Goal: Task Accomplishment & Management: Manage account settings

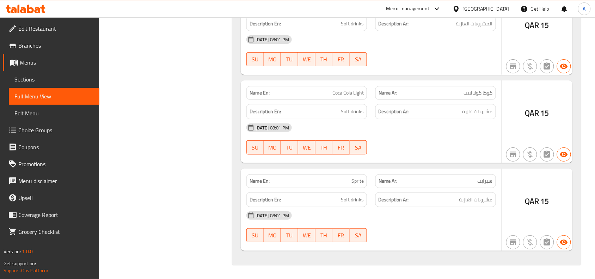
scroll to position [24555, 0]
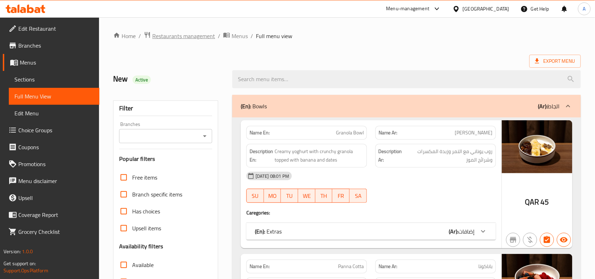
click at [173, 36] on span "Restaurants management" at bounding box center [183, 36] width 63 height 8
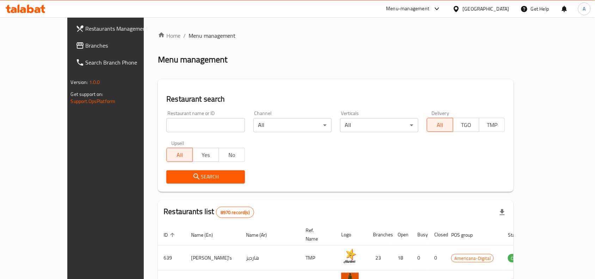
click at [86, 48] on span "Branches" at bounding box center [123, 45] width 75 height 8
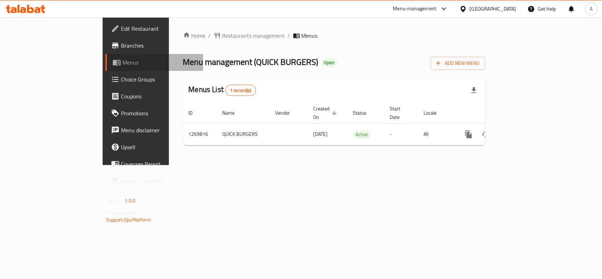
click at [122, 59] on span "Menus" at bounding box center [159, 62] width 75 height 8
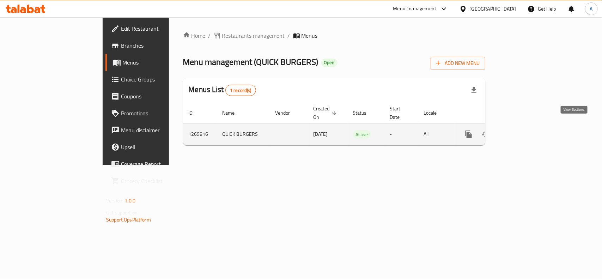
click at [524, 130] on icon "enhanced table" at bounding box center [519, 134] width 8 height 8
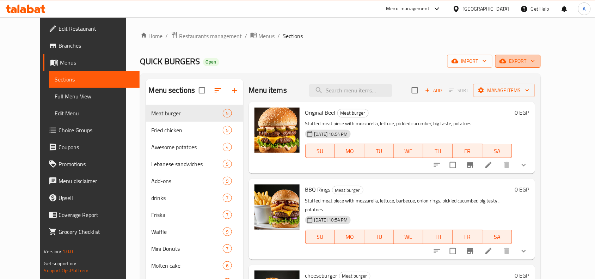
click at [535, 61] on span "export" at bounding box center [518, 61] width 34 height 9
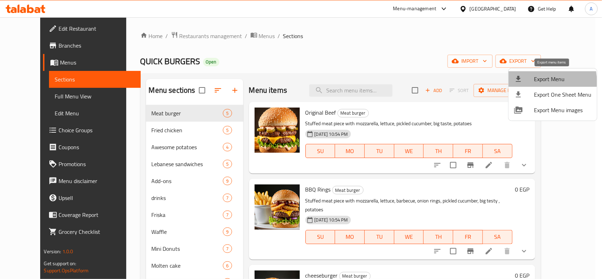
click at [533, 81] on div at bounding box center [524, 79] width 20 height 8
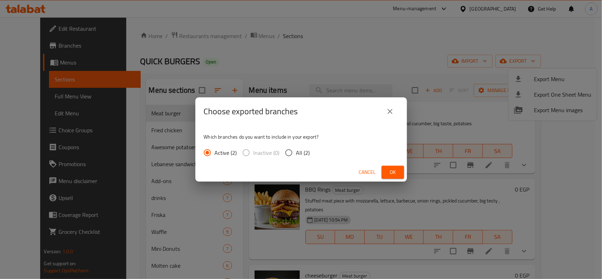
click at [291, 150] on input "All (2)" at bounding box center [288, 152] width 15 height 15
radio input "true"
click at [399, 170] on button "Ok" at bounding box center [393, 172] width 23 height 13
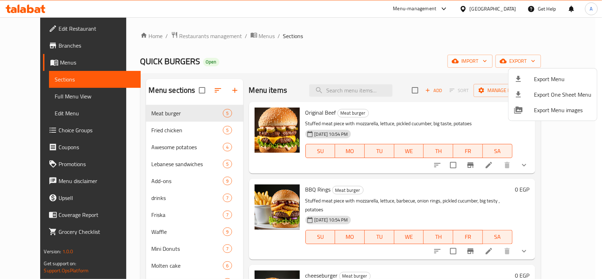
click at [272, 64] on div at bounding box center [301, 139] width 602 height 279
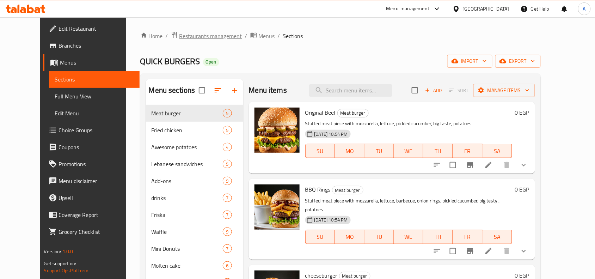
drag, startPoint x: 151, startPoint y: 44, endPoint x: 152, endPoint y: 39, distance: 5.0
click at [151, 41] on div "Home / Restaurants management / Menus / Sections QUICK BURGERS Open import expo…" at bounding box center [340, 207] width 401 height 353
click at [180, 35] on span "Restaurants management" at bounding box center [211, 36] width 63 height 8
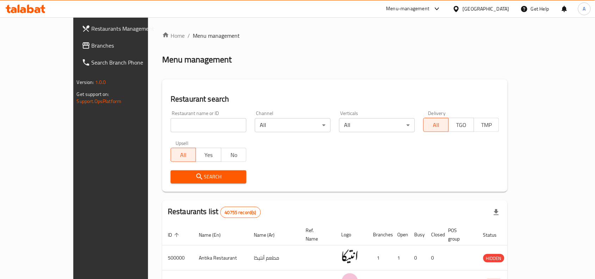
click at [181, 127] on div at bounding box center [297, 139] width 595 height 279
click at [180, 127] on input "search" at bounding box center [209, 125] width 76 height 14
paste input "686815"
type input "686815"
click button "Search" at bounding box center [209, 176] width 76 height 13
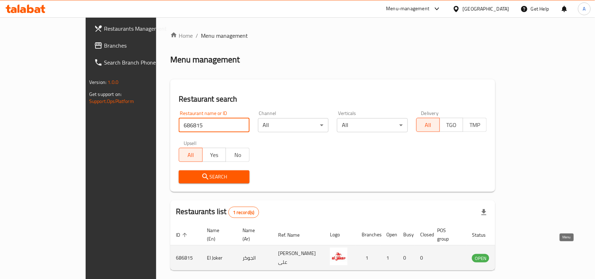
click at [516, 257] on icon "enhanced table" at bounding box center [515, 258] width 2 height 3
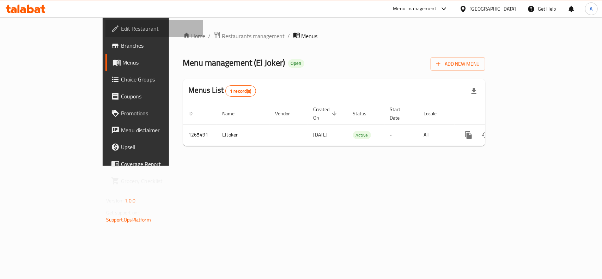
drag, startPoint x: 37, startPoint y: 29, endPoint x: 133, endPoint y: 81, distance: 109.1
click at [121, 29] on span "Edit Restaurant" at bounding box center [159, 28] width 77 height 8
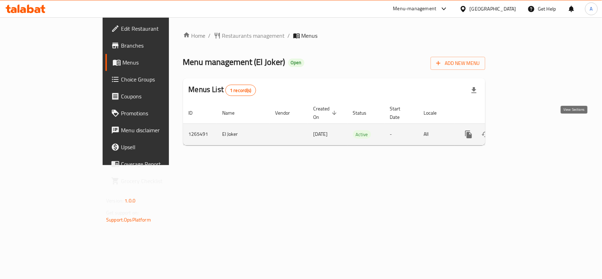
click at [524, 130] on icon "enhanced table" at bounding box center [519, 134] width 8 height 8
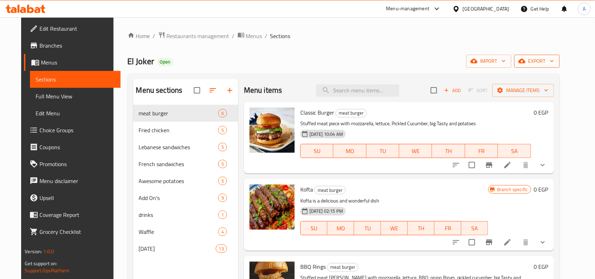
click at [554, 63] on span "export" at bounding box center [537, 61] width 34 height 9
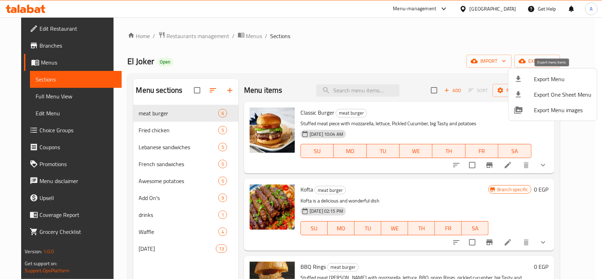
drag, startPoint x: 536, startPoint y: 76, endPoint x: 537, endPoint y: 71, distance: 5.0
click at [537, 71] on li "Export Menu" at bounding box center [553, 79] width 89 height 16
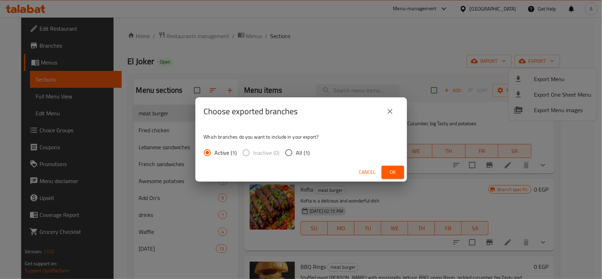
click at [286, 152] on input "All (1)" at bounding box center [288, 152] width 15 height 15
radio input "true"
click at [396, 173] on span "Ok" at bounding box center [392, 172] width 11 height 9
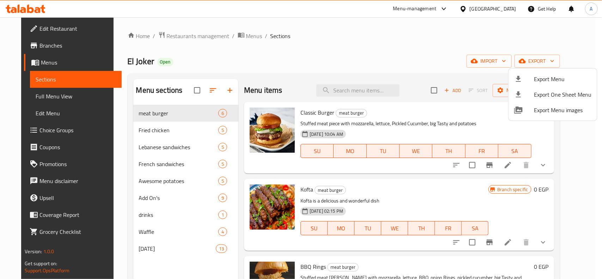
click at [297, 75] on div at bounding box center [301, 139] width 602 height 279
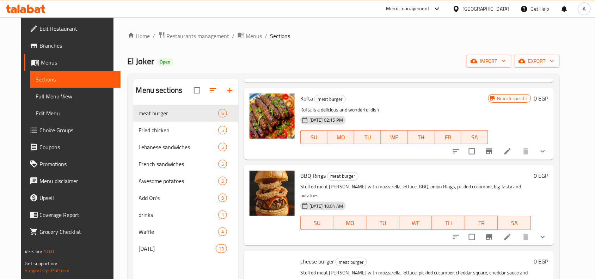
scroll to position [176, 0]
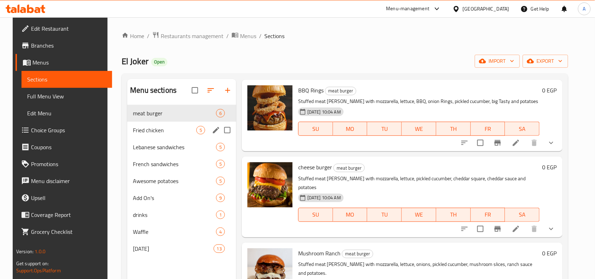
click at [145, 126] on span "Fried chicken" at bounding box center [164, 130] width 63 height 8
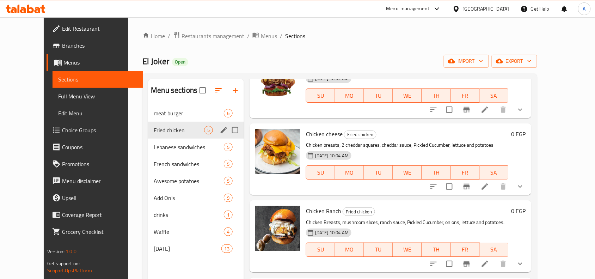
scroll to position [132, 0]
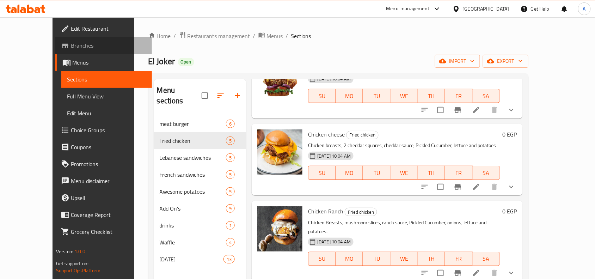
click at [71, 42] on span "Branches" at bounding box center [108, 45] width 75 height 8
